Goal: Information Seeking & Learning: Check status

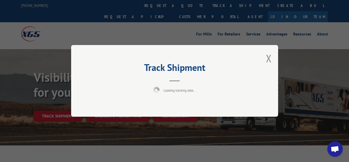
scroll to position [26, 0]
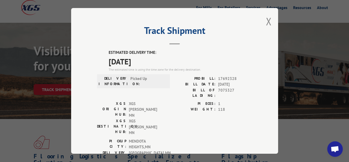
drag, startPoint x: 265, startPoint y: 20, endPoint x: 263, endPoint y: 21, distance: 2.9
click at [266, 20] on button "Close modal" at bounding box center [269, 21] width 6 height 14
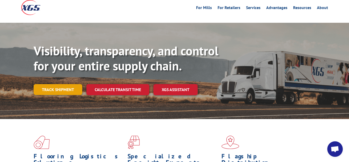
click at [61, 84] on link "Track shipment" at bounding box center [58, 89] width 49 height 11
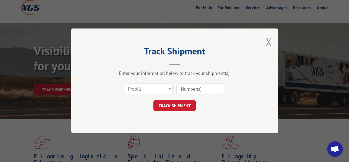
scroll to position [0, 0]
click at [125, 84] on select "Select category... Probill BOL PO" at bounding box center [149, 89] width 48 height 11
select select "bol"
click option "BOL" at bounding box center [0, 0] width 0 height 0
drag, startPoint x: 184, startPoint y: 90, endPoint x: 185, endPoint y: 84, distance: 6.0
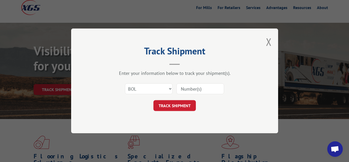
click at [184, 89] on input at bounding box center [200, 89] width 48 height 11
type input "7075328"
click button "TRACK SHIPMENT" at bounding box center [174, 105] width 42 height 11
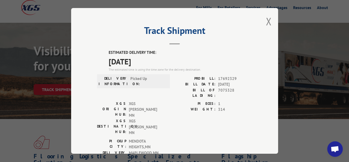
drag, startPoint x: 266, startPoint y: 19, endPoint x: 226, endPoint y: 40, distance: 45.5
click at [266, 20] on button "Close modal" at bounding box center [269, 21] width 6 height 14
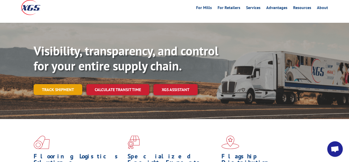
click at [58, 84] on link "Track shipment" at bounding box center [58, 89] width 49 height 11
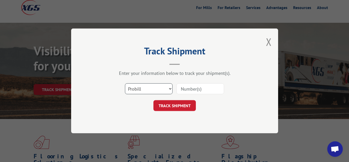
click at [125, 84] on select "Select category... Probill BOL PO" at bounding box center [149, 89] width 48 height 11
select select "bol"
click option "BOL" at bounding box center [0, 0] width 0 height 0
click at [184, 92] on input at bounding box center [200, 89] width 48 height 11
type input "7075329"
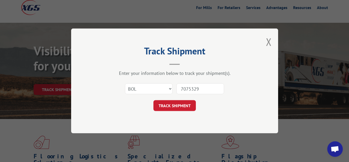
click button "TRACK SHIPMENT" at bounding box center [174, 105] width 42 height 11
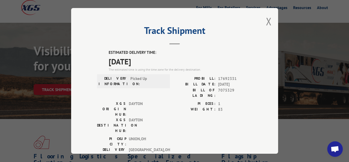
drag, startPoint x: 266, startPoint y: 20, endPoint x: 204, endPoint y: 44, distance: 66.1
click at [266, 20] on button "Close modal" at bounding box center [269, 21] width 6 height 14
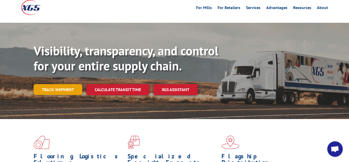
click at [51, 84] on link "Track shipment" at bounding box center [58, 89] width 49 height 11
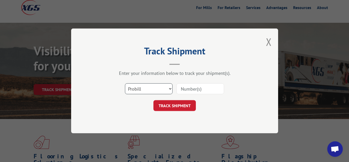
click at [125, 84] on select "Select category... Probill BOL PO" at bounding box center [149, 89] width 48 height 11
select select "bol"
click option "BOL" at bounding box center [0, 0] width 0 height 0
click at [214, 82] on div "Select category... Probill BOL PO" at bounding box center [174, 88] width 155 height 17
click at [187, 85] on input at bounding box center [200, 89] width 48 height 11
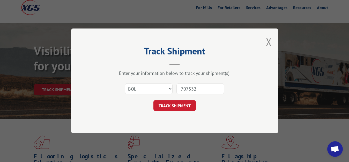
type input "7075326"
click button "TRACK SHIPMENT" at bounding box center [174, 105] width 42 height 11
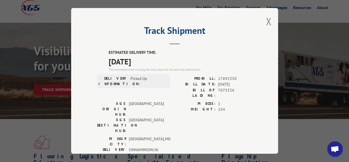
drag, startPoint x: 266, startPoint y: 20, endPoint x: 260, endPoint y: 27, distance: 9.1
click at [266, 21] on button "Close modal" at bounding box center [269, 21] width 6 height 14
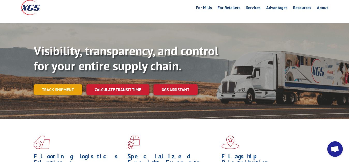
click at [57, 84] on link "Track shipment" at bounding box center [58, 89] width 49 height 11
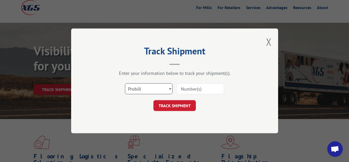
click at [125, 84] on select "Select category... Probill BOL PO" at bounding box center [149, 89] width 48 height 11
select select "bol"
click option "BOL" at bounding box center [0, 0] width 0 height 0
drag, startPoint x: 185, startPoint y: 90, endPoint x: 188, endPoint y: 64, distance: 26.3
click at [185, 87] on input at bounding box center [200, 89] width 48 height 11
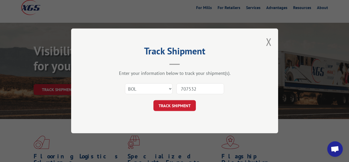
type input "7075326"
click button "TRACK SHIPMENT" at bounding box center [174, 105] width 42 height 11
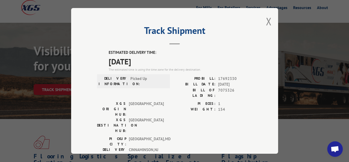
drag, startPoint x: 265, startPoint y: 19, endPoint x: 216, endPoint y: 62, distance: 64.9
click at [266, 23] on button "Close modal" at bounding box center [269, 21] width 6 height 14
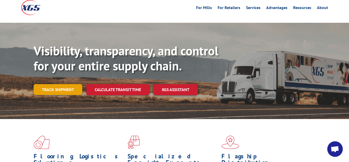
click at [53, 84] on link "Track shipment" at bounding box center [58, 89] width 49 height 11
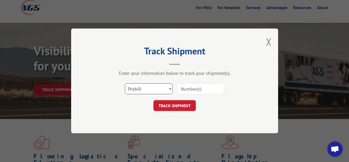
click at [125, 84] on select "Select category... Probill BOL PO" at bounding box center [149, 89] width 48 height 11
select select "bol"
click option "BOL" at bounding box center [0, 0] width 0 height 0
click at [184, 91] on input at bounding box center [200, 89] width 48 height 11
